Goal: Register for event/course

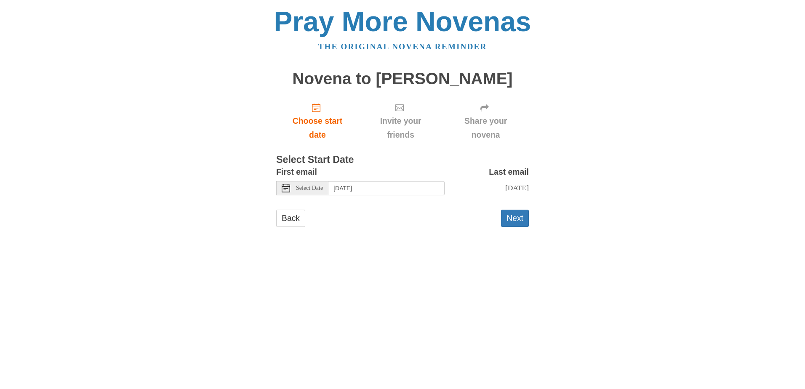
click at [323, 188] on span "Select Date" at bounding box center [309, 188] width 27 height 6
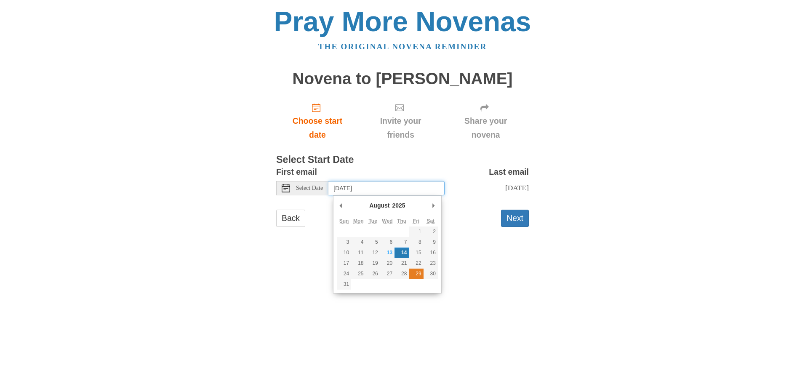
type input "Friday, August 29th"
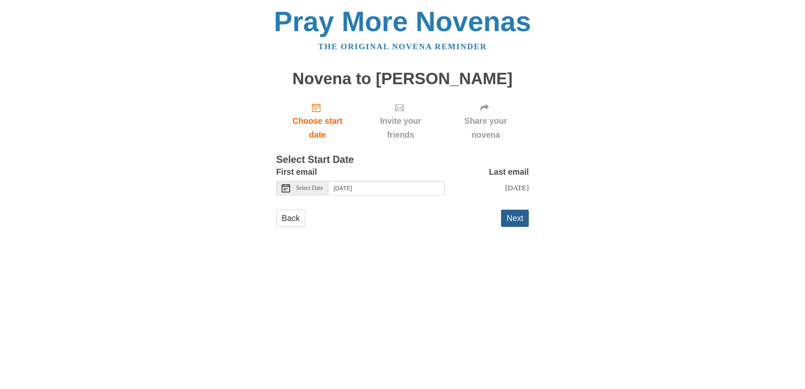
click at [506, 221] on button "Next" at bounding box center [515, 218] width 28 height 17
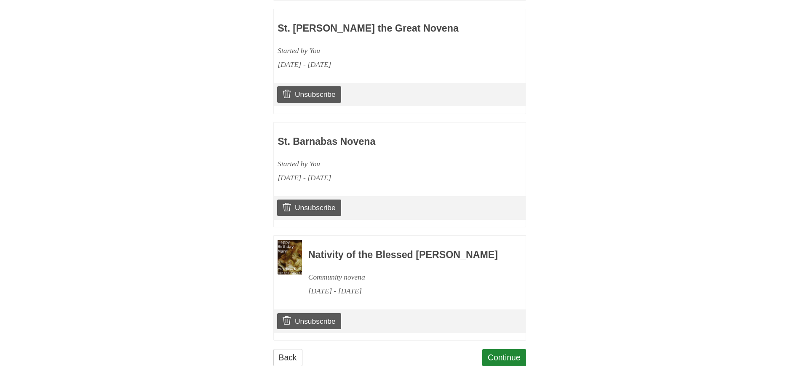
scroll to position [533, 0]
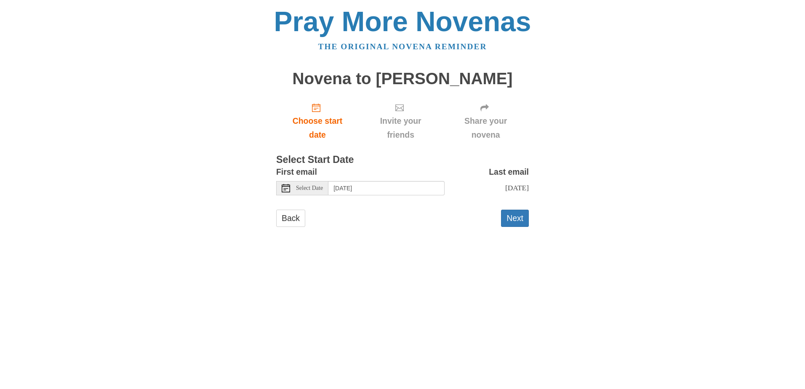
click at [328, 184] on div "Select Date" at bounding box center [302, 188] width 52 height 14
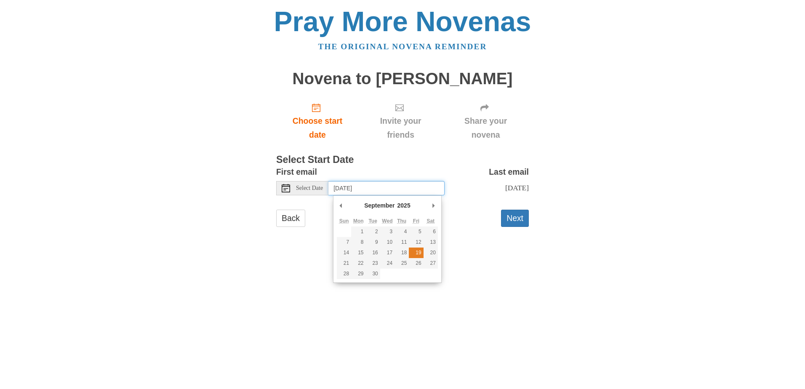
type input "Friday, September 19th"
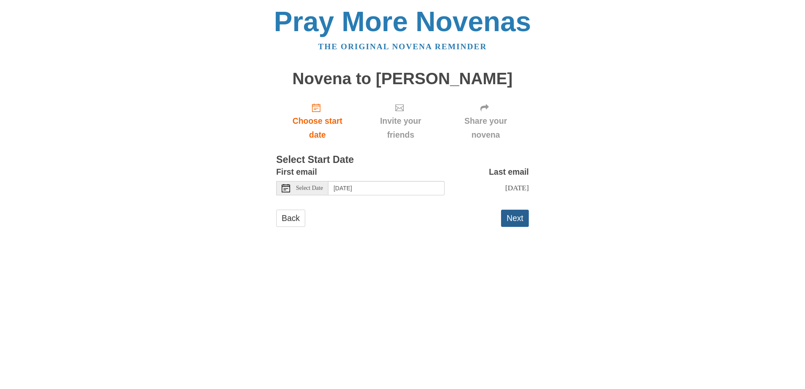
click at [512, 227] on button "Next" at bounding box center [515, 218] width 28 height 17
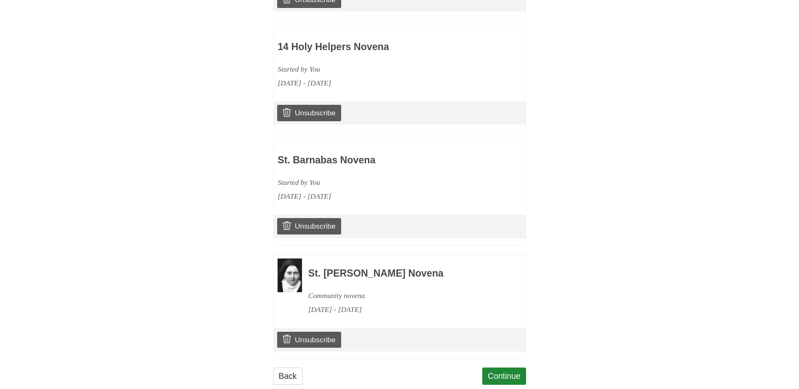
scroll to position [522, 0]
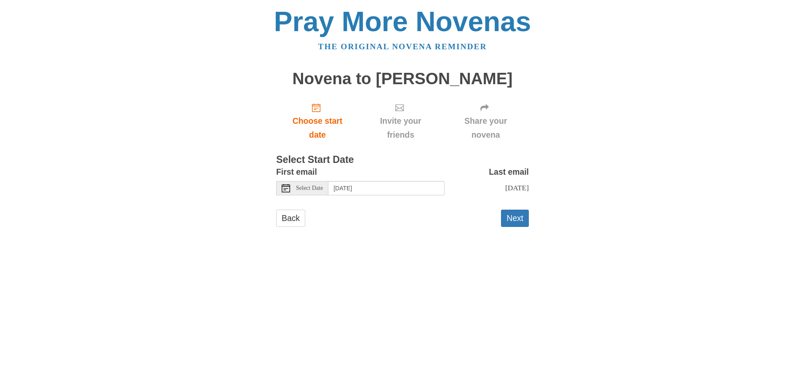
click at [323, 191] on span "Select Date" at bounding box center [309, 188] width 27 height 6
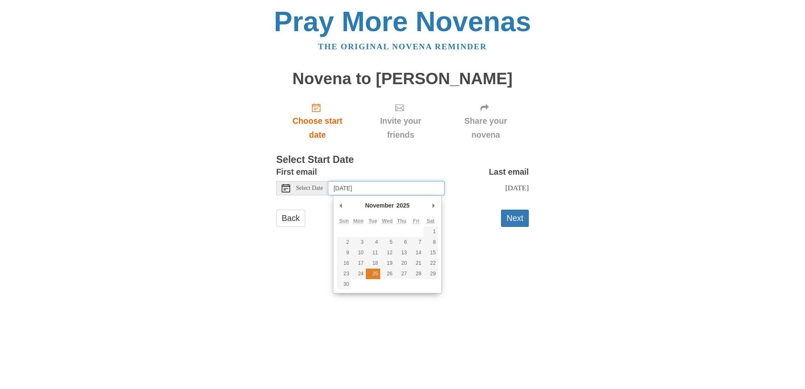
type input "Tuesday, November 25th"
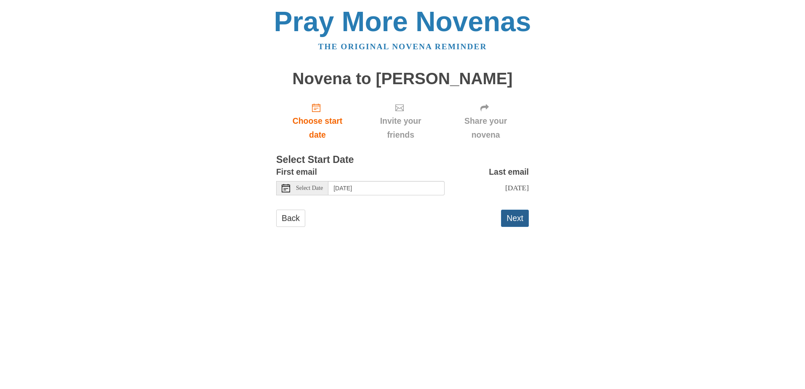
click at [504, 224] on button "Next" at bounding box center [515, 218] width 28 height 17
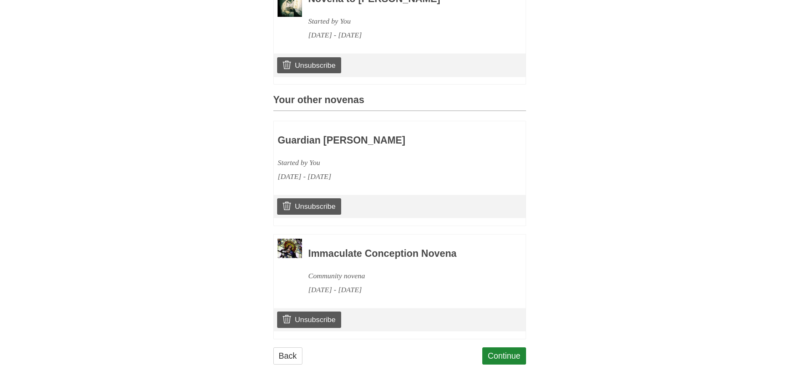
scroll to position [296, 0]
click at [506, 354] on link "Continue" at bounding box center [504, 355] width 44 height 17
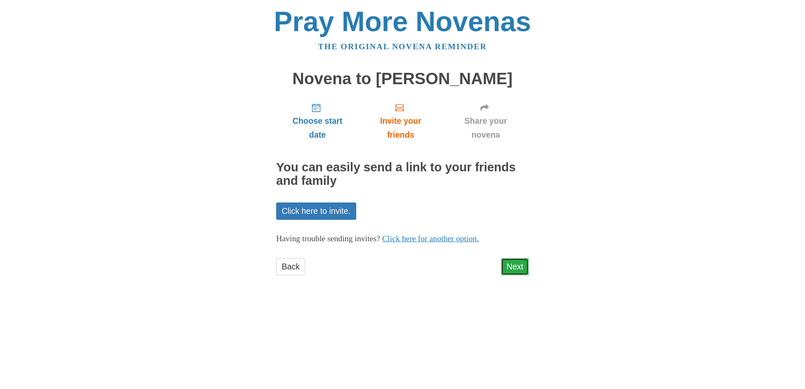
click at [504, 262] on link "Next" at bounding box center [515, 266] width 28 height 17
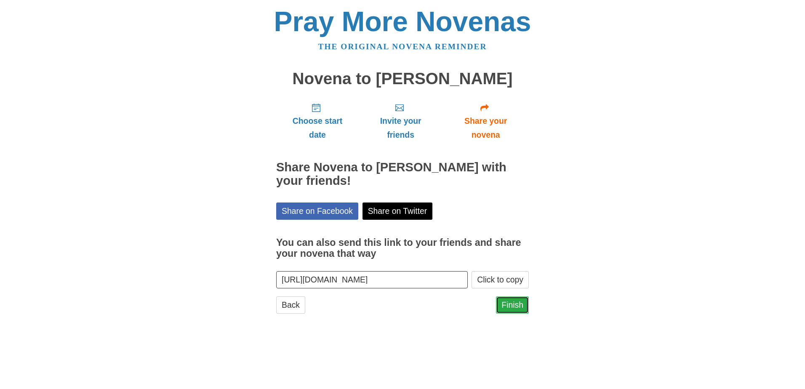
click at [516, 304] on link "Finish" at bounding box center [512, 304] width 33 height 17
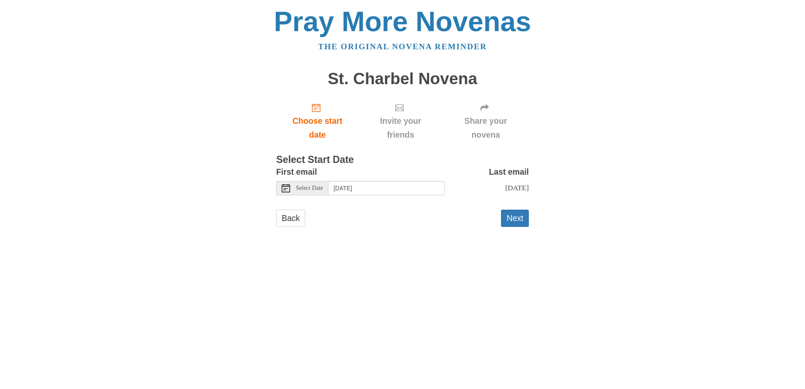
click at [322, 189] on span "Select Date" at bounding box center [309, 188] width 27 height 6
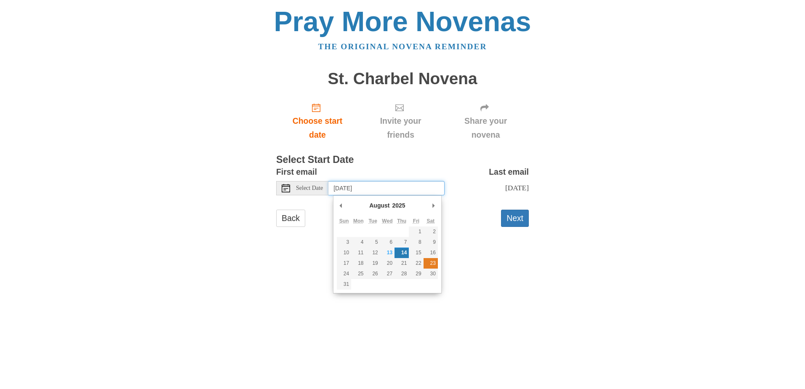
type input "[DATE]"
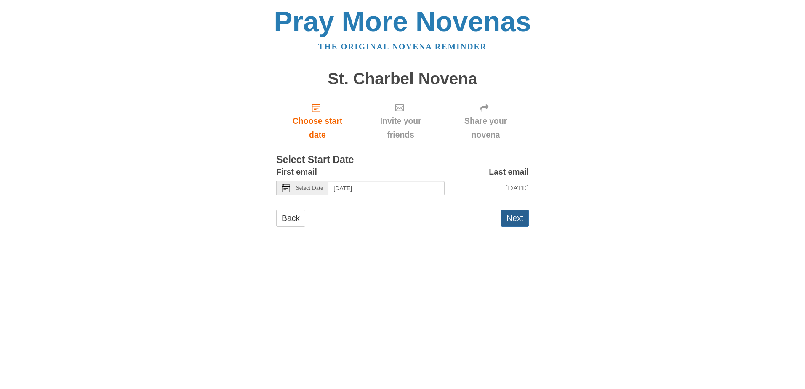
click at [509, 221] on button "Next" at bounding box center [515, 218] width 28 height 17
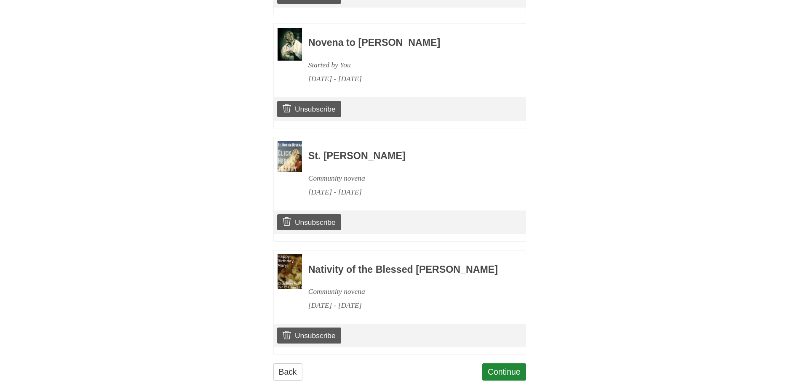
scroll to position [759, 0]
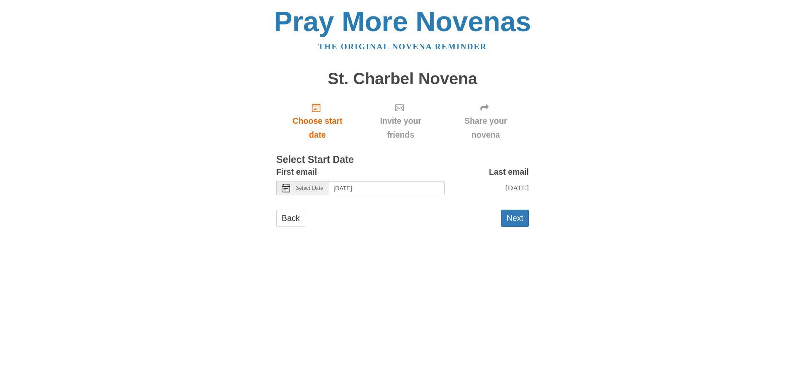
click at [323, 187] on span "Select Date" at bounding box center [309, 188] width 27 height 6
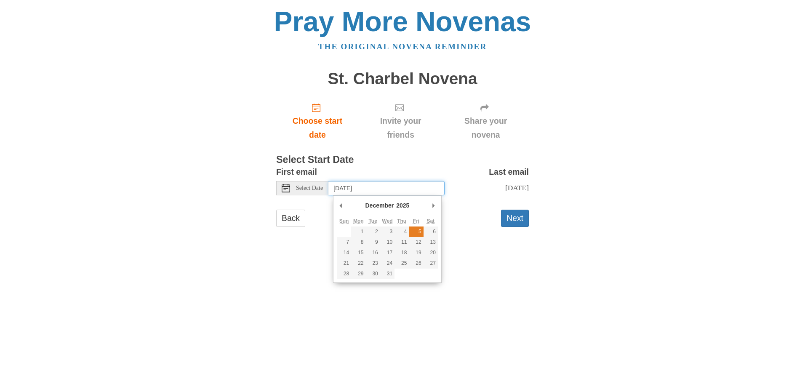
type input "Friday, December 5th"
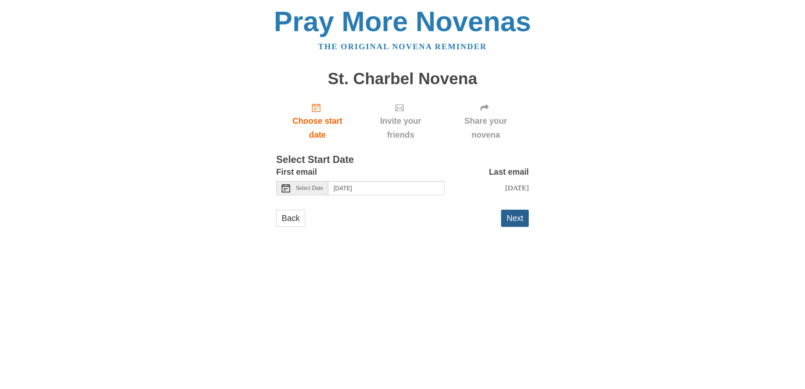
click at [502, 227] on button "Next" at bounding box center [515, 218] width 28 height 17
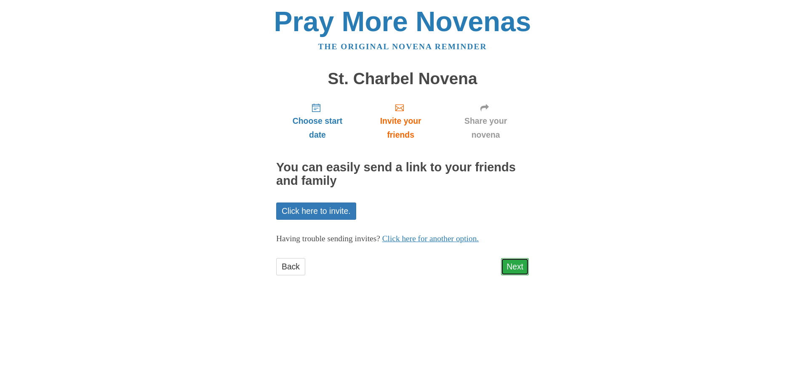
click at [506, 265] on link "Next" at bounding box center [515, 266] width 28 height 17
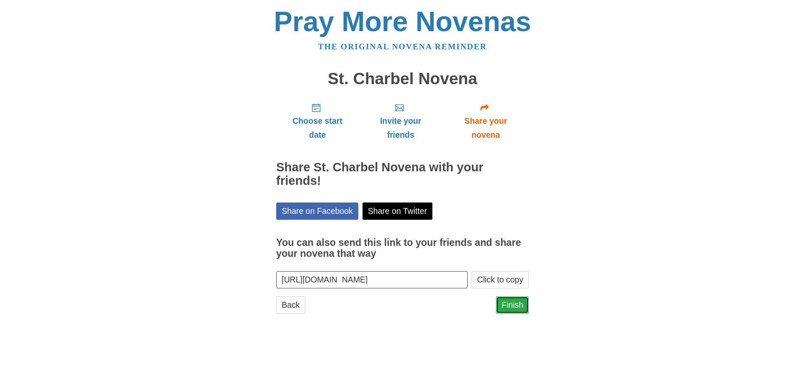
click at [507, 303] on link "Finish" at bounding box center [512, 304] width 33 height 17
